Goal: Task Accomplishment & Management: Manage account settings

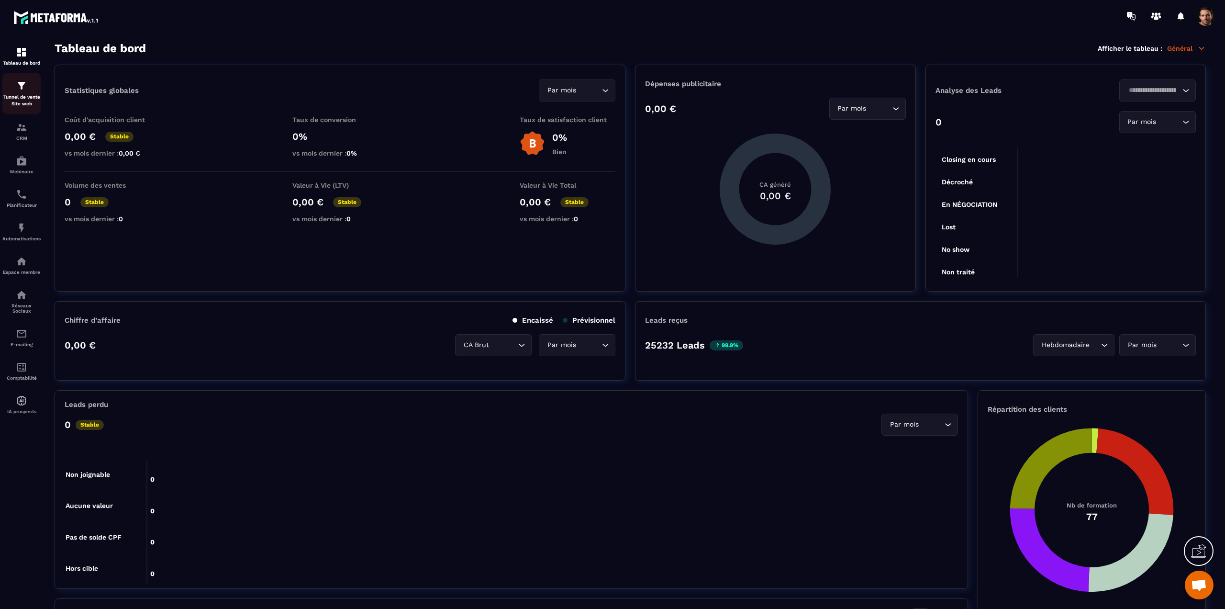
click at [28, 92] on div "Tunnel de vente Site web" at bounding box center [21, 93] width 38 height 27
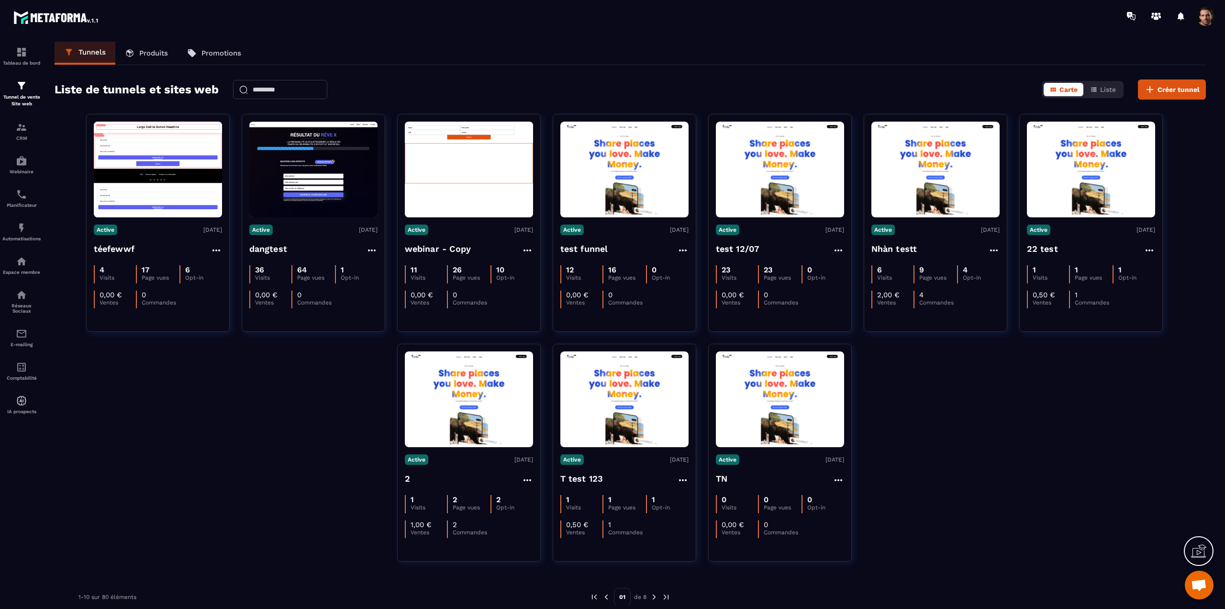
click at [139, 52] on link "Produits" at bounding box center [146, 53] width 62 height 23
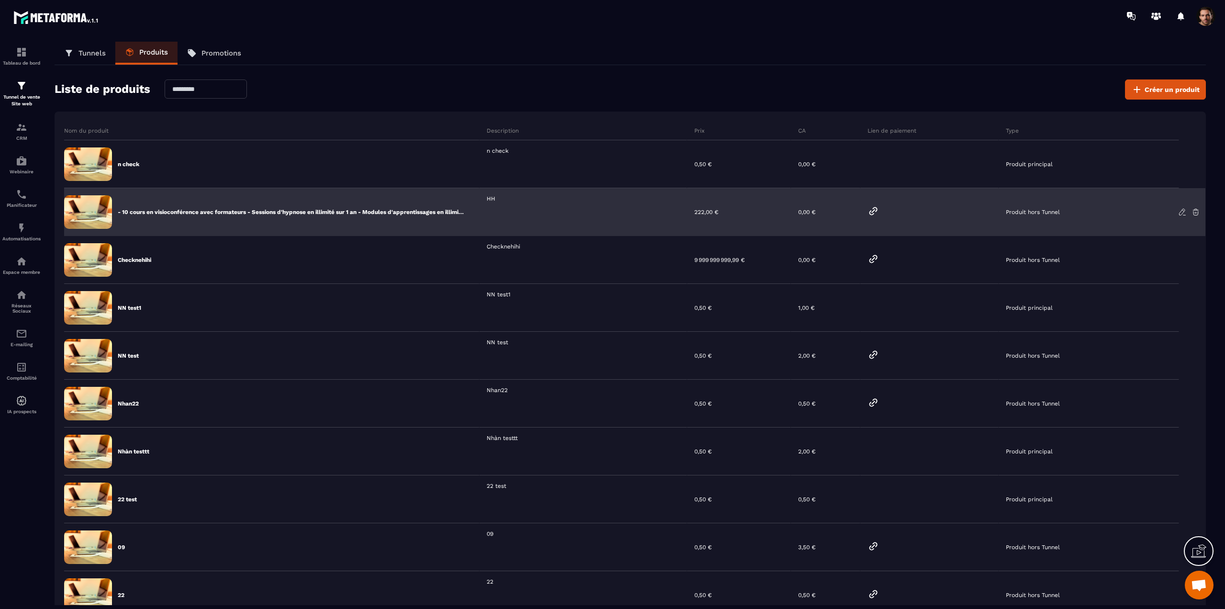
click at [873, 209] on icon at bounding box center [873, 210] width 11 height 11
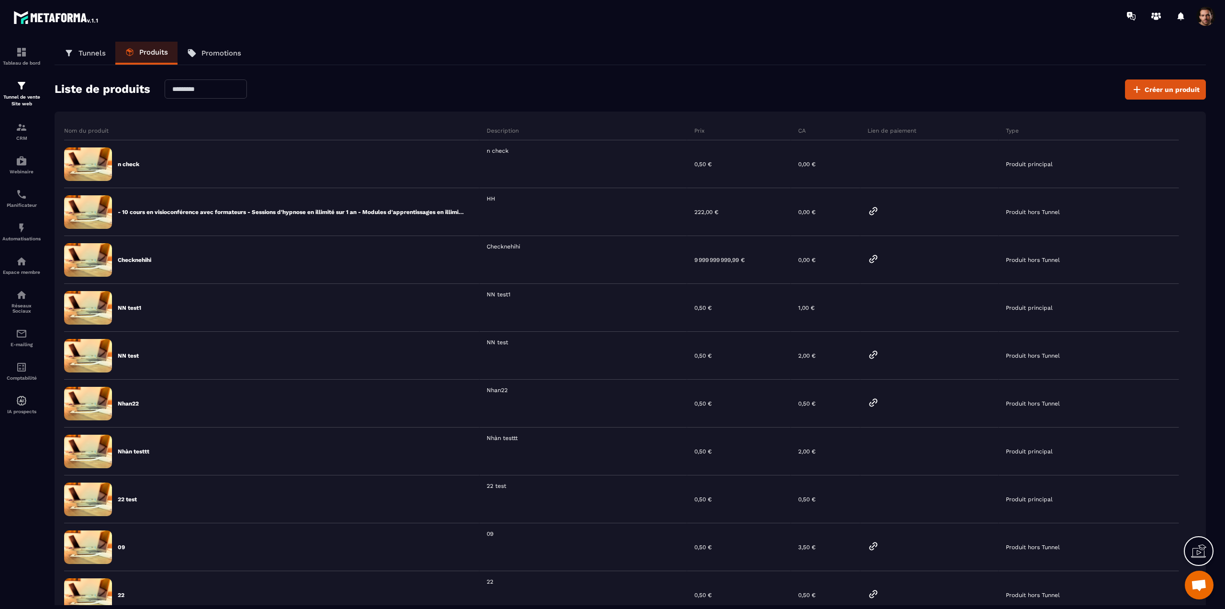
click at [1210, 20] on span at bounding box center [1206, 16] width 19 height 19
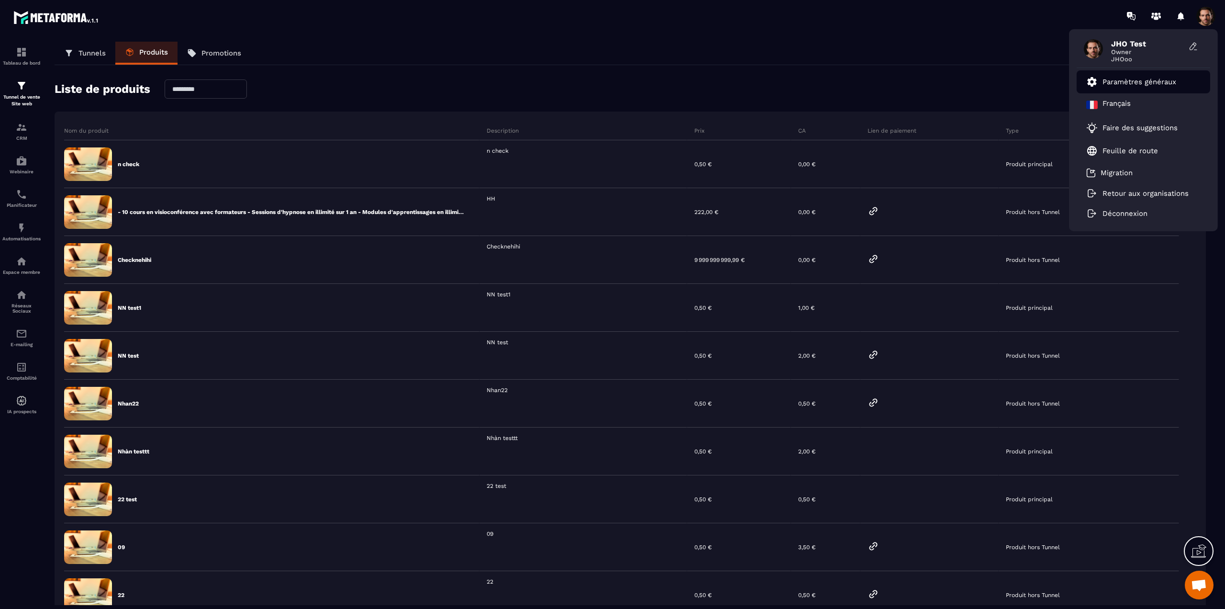
click at [1164, 76] on link "Paramètres généraux" at bounding box center [1131, 81] width 90 height 11
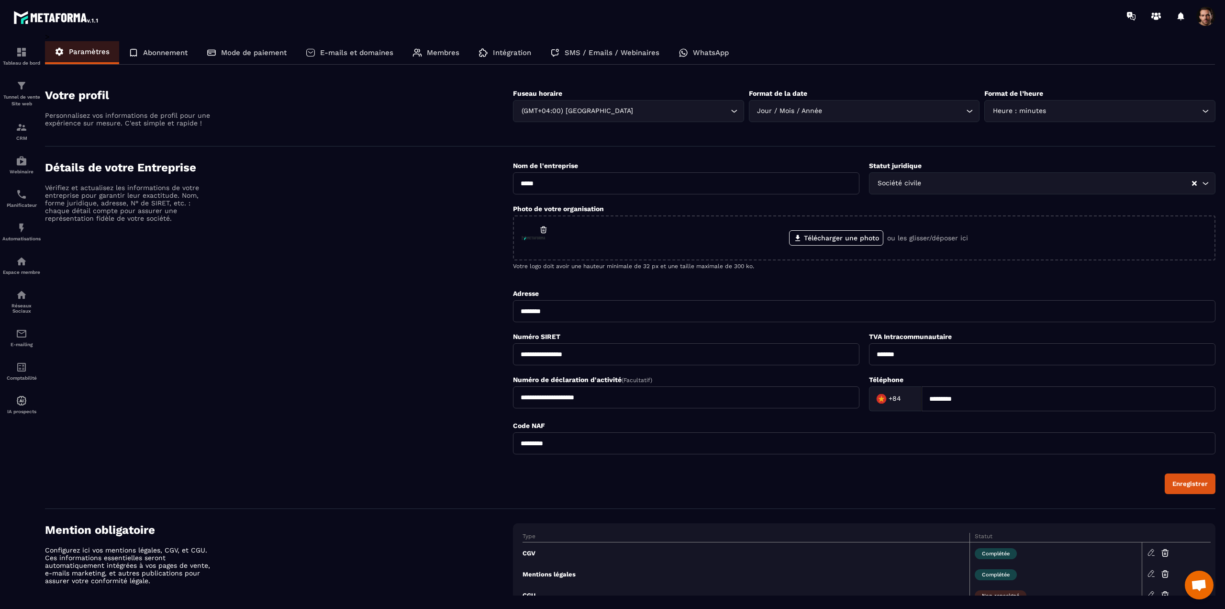
click at [243, 49] on p "Mode de paiement" at bounding box center [254, 52] width 66 height 9
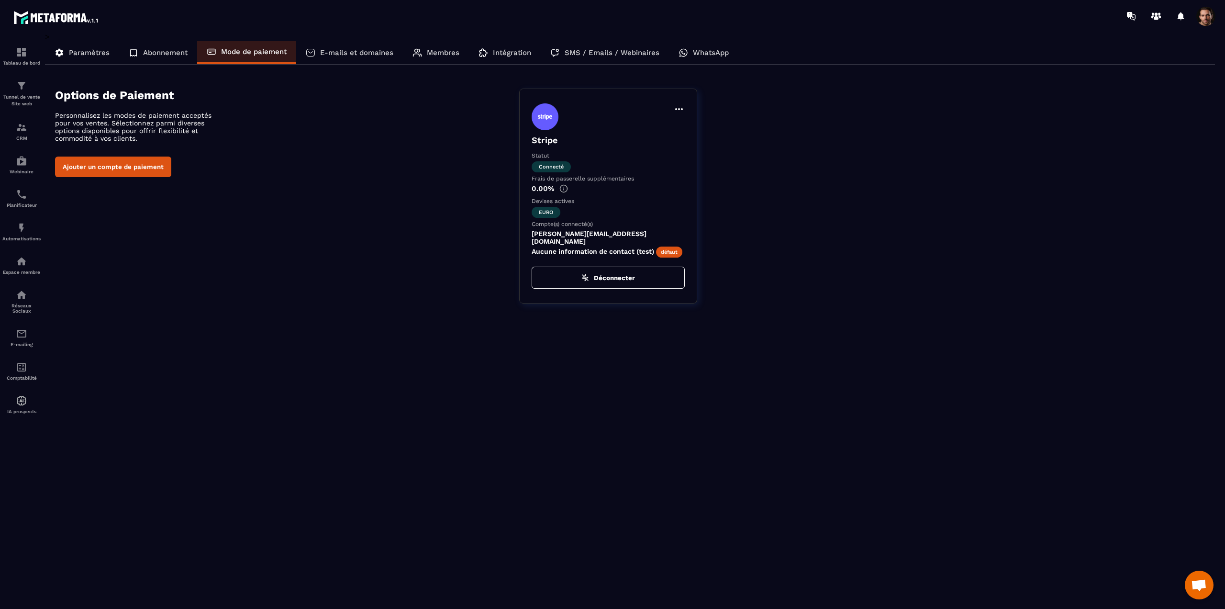
click at [603, 272] on button "Déconnecter" at bounding box center [608, 278] width 153 height 22
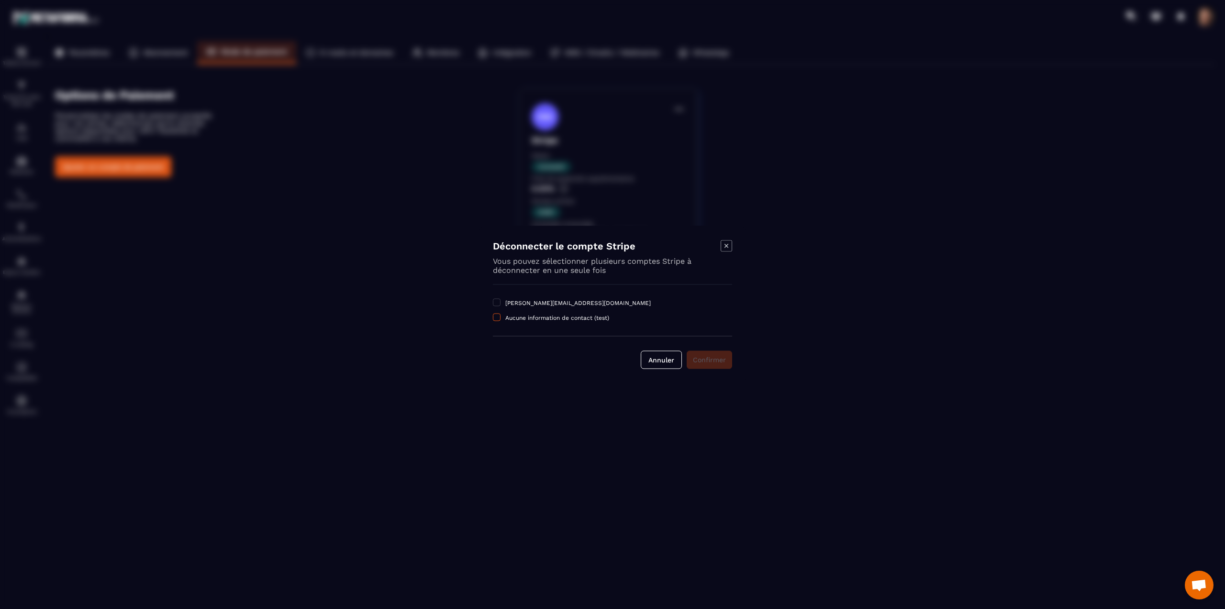
click at [503, 315] on label "Aucune information de contact (test)" at bounding box center [612, 318] width 239 height 8
click at [718, 359] on span "Confirmer" at bounding box center [709, 360] width 33 height 8
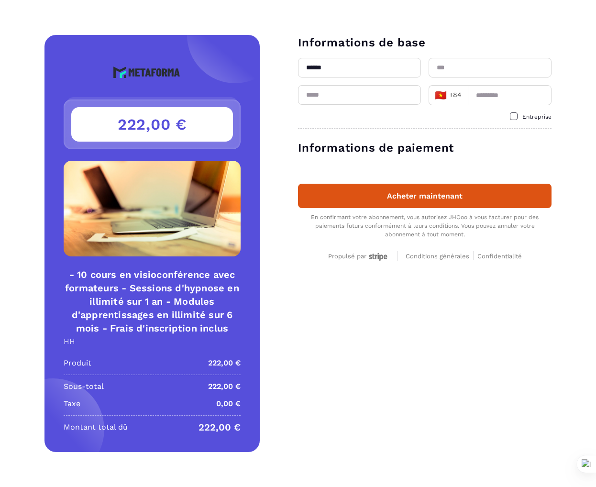
click at [459, 71] on input "text" at bounding box center [490, 68] width 123 height 20
type input "*"
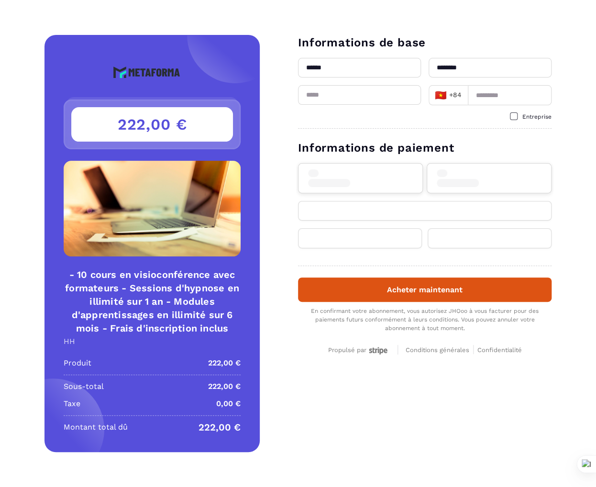
type input "********"
click at [362, 96] on input "email" at bounding box center [359, 95] width 123 height 20
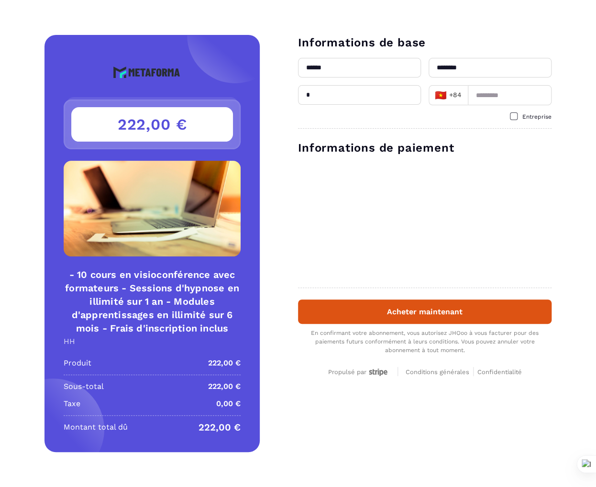
type input "**********"
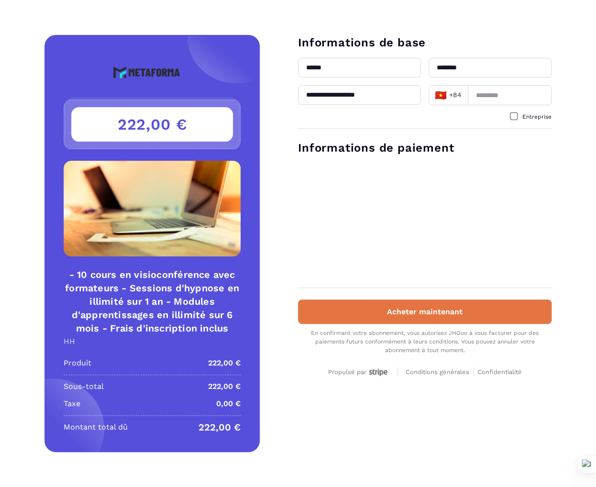
click at [324, 320] on button "Acheter maintenant" at bounding box center [425, 312] width 254 height 24
click at [428, 303] on button "Acheter maintenant" at bounding box center [425, 312] width 254 height 24
click at [423, 317] on button "Acheter maintenant" at bounding box center [425, 312] width 254 height 24
